Goal: Information Seeking & Learning: Learn about a topic

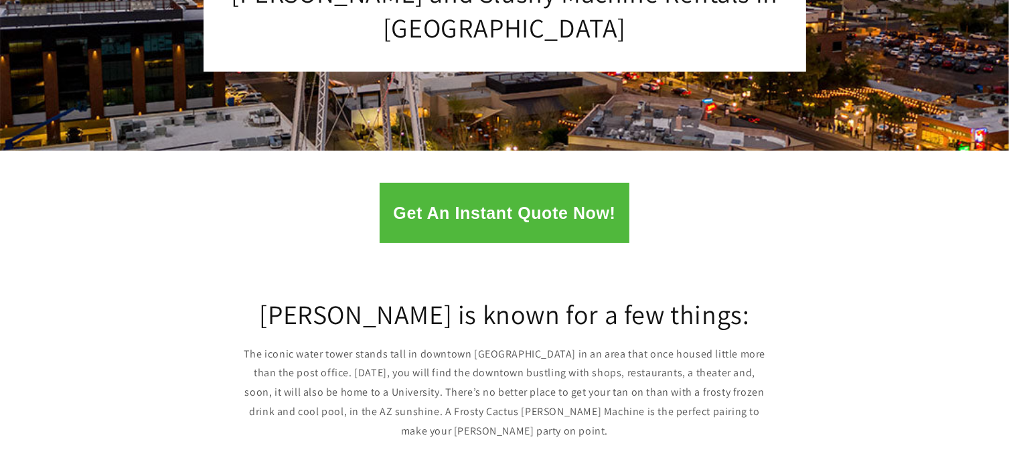
scroll to position [276, 0]
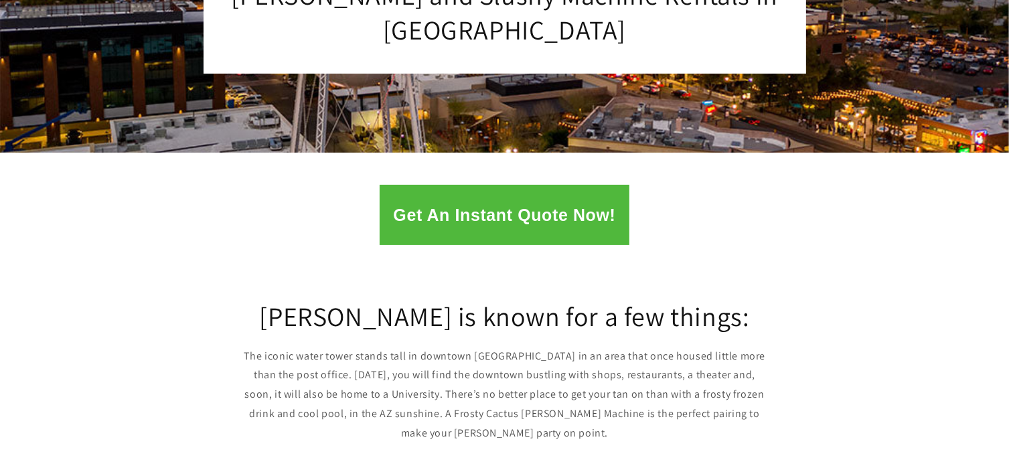
click at [499, 203] on button "Get An Instant Quote Now!" at bounding box center [503, 215] width 249 height 60
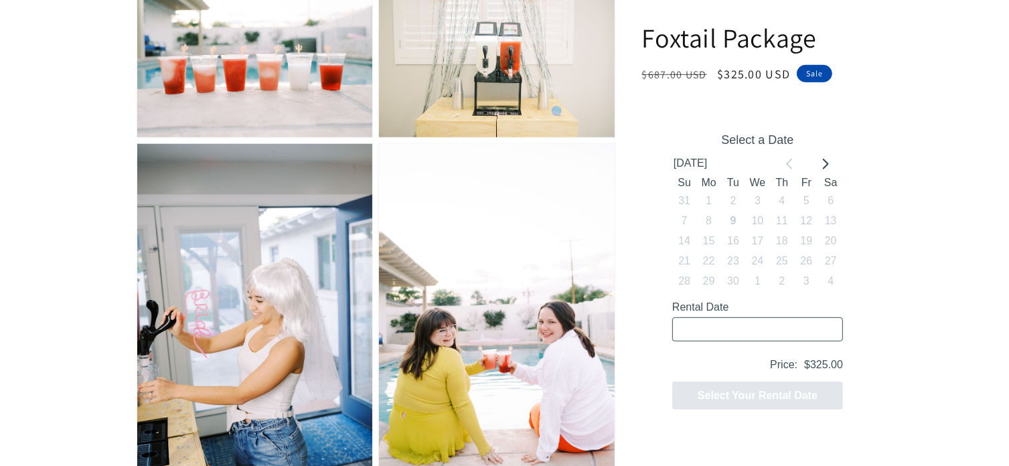
scroll to position [894, 0]
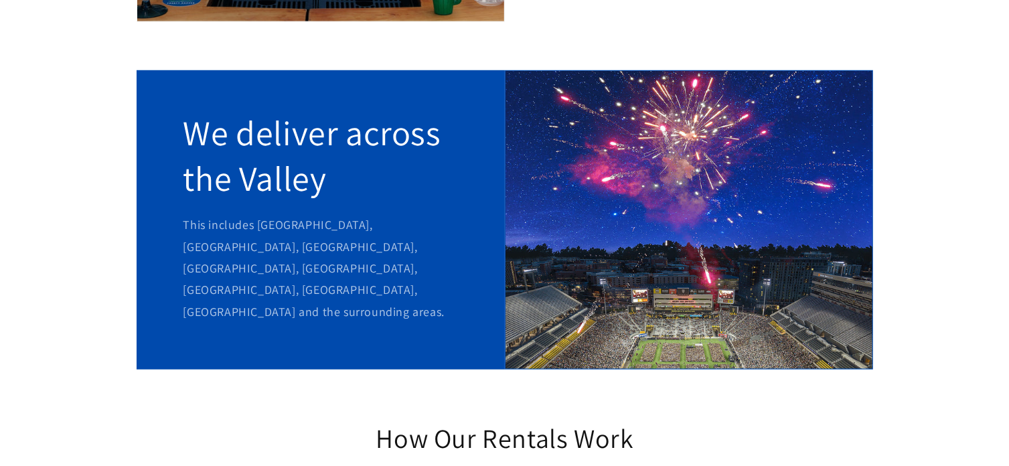
scroll to position [1472, 0]
